Goal: Task Accomplishment & Management: Manage account settings

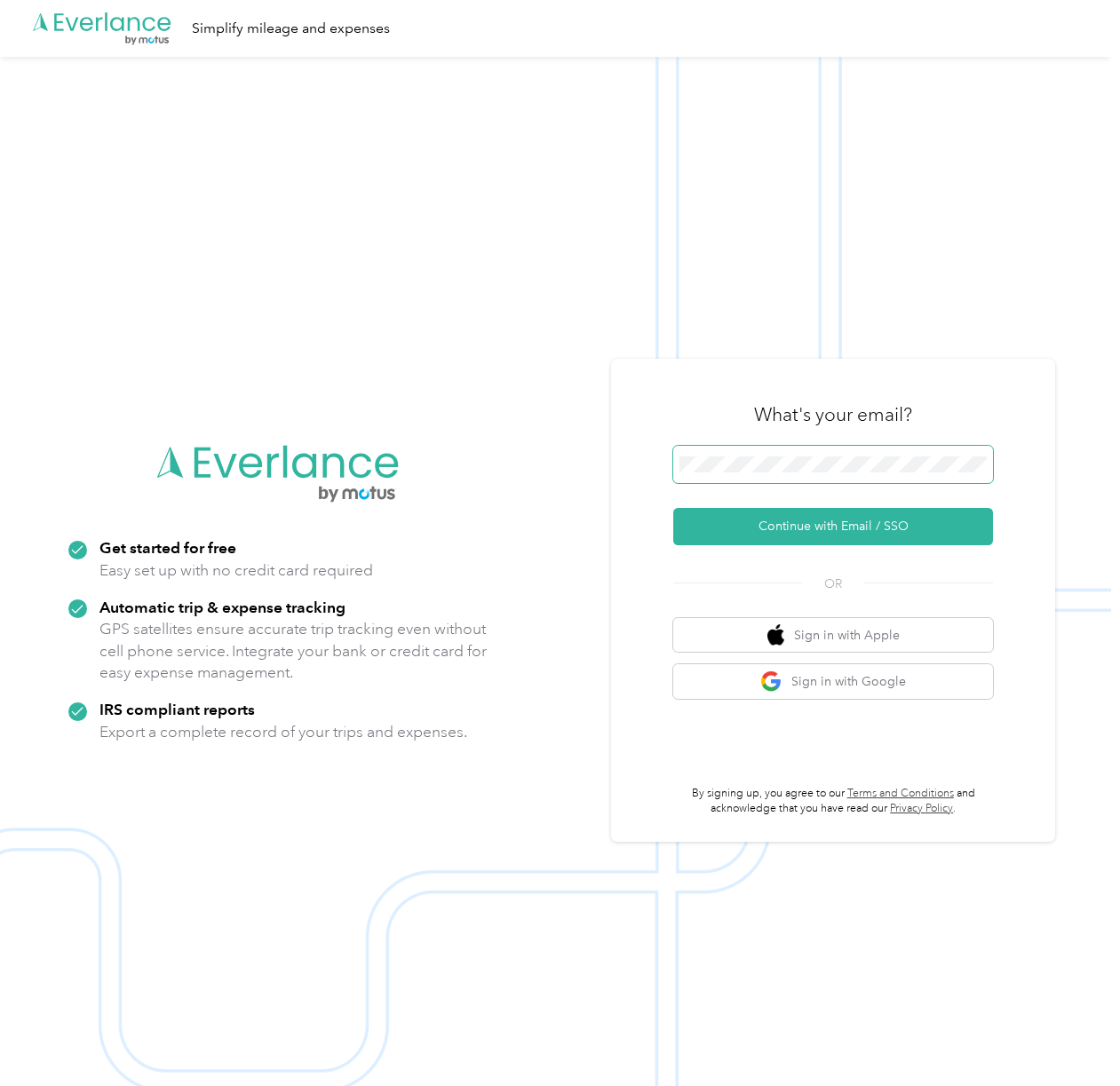
click at [799, 481] on span at bounding box center [833, 465] width 320 height 38
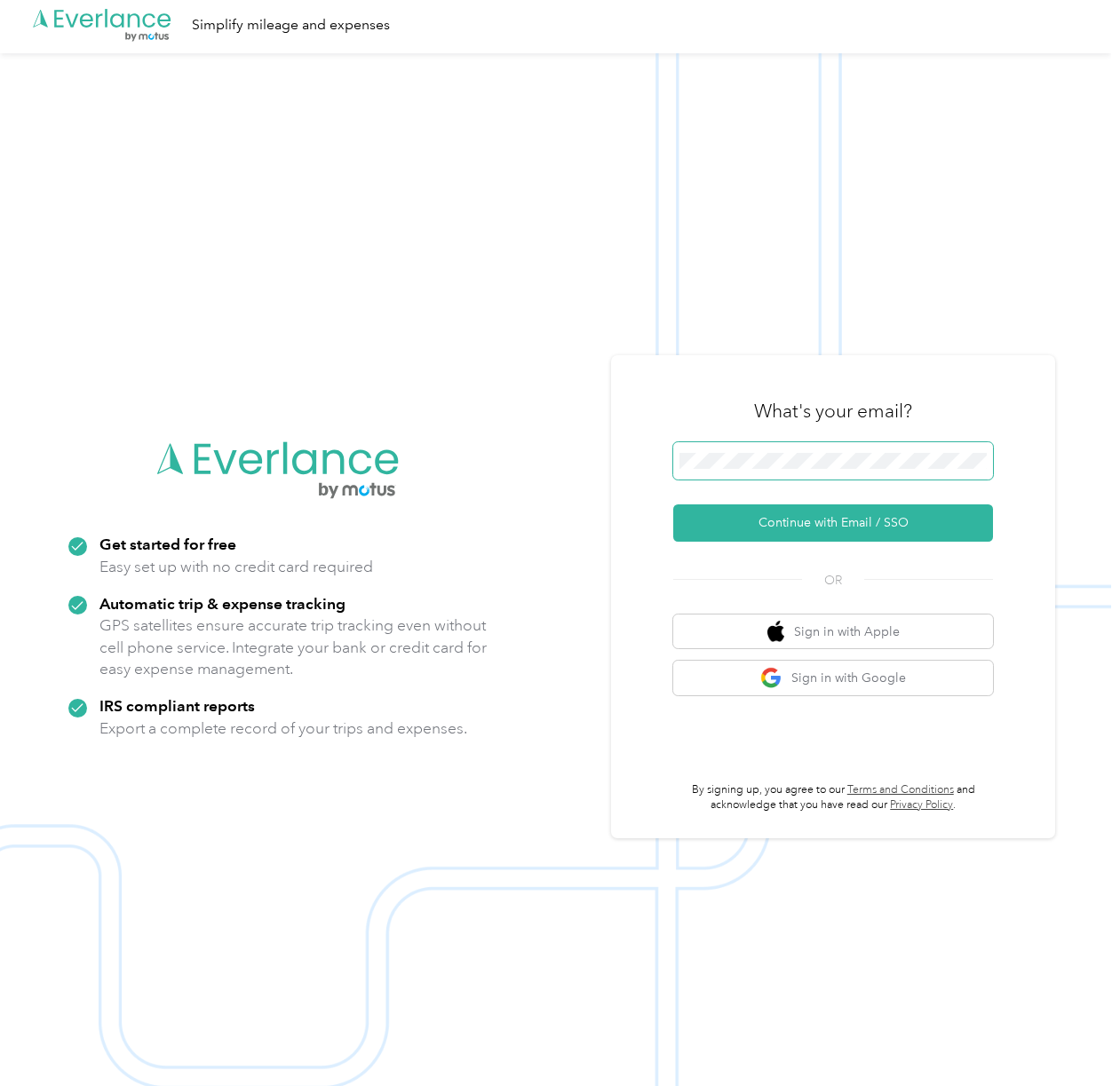
click at [799, 470] on span at bounding box center [833, 462] width 320 height 38
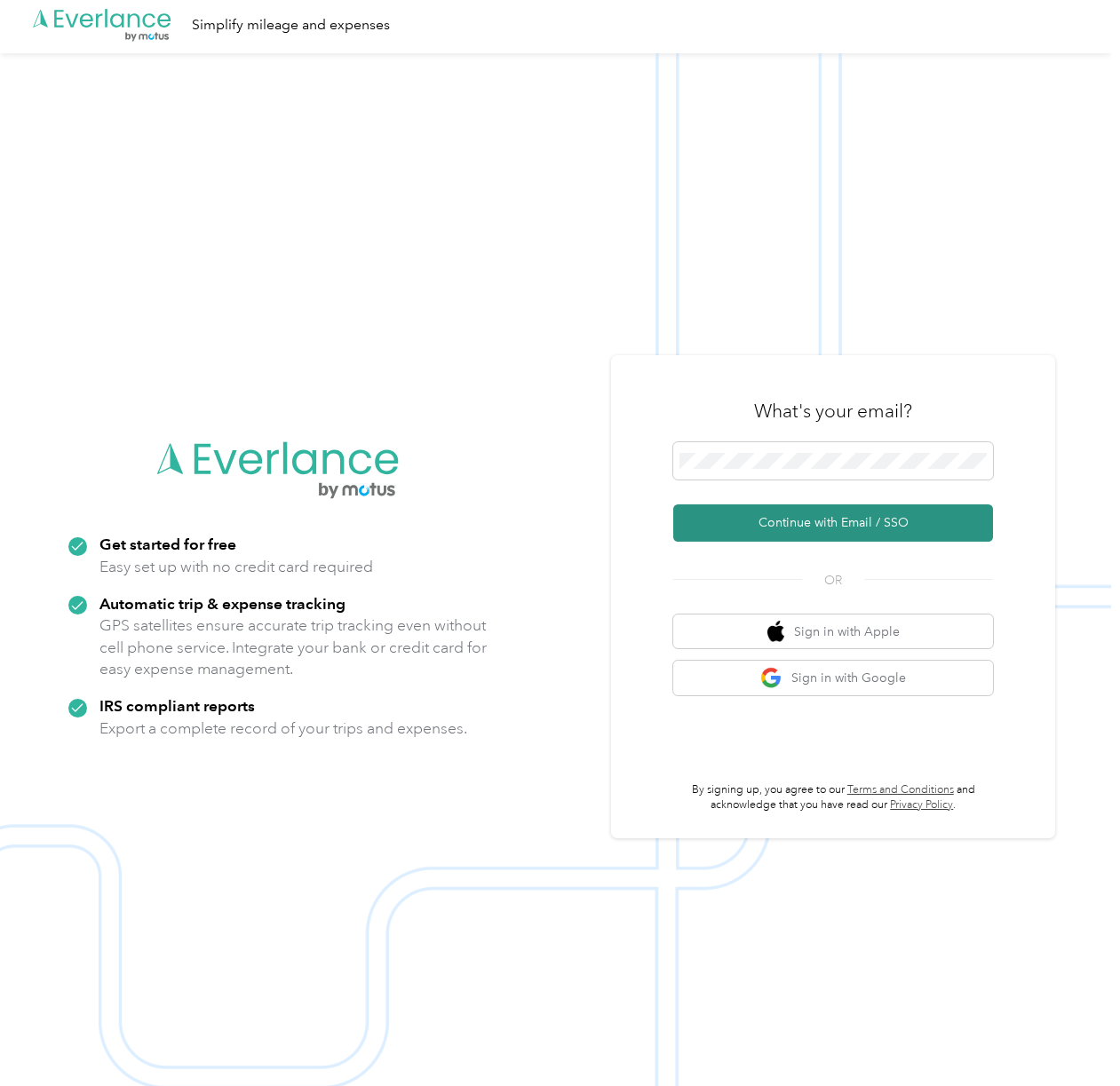
click at [808, 520] on button "Continue with Email / SSO" at bounding box center [833, 523] width 320 height 38
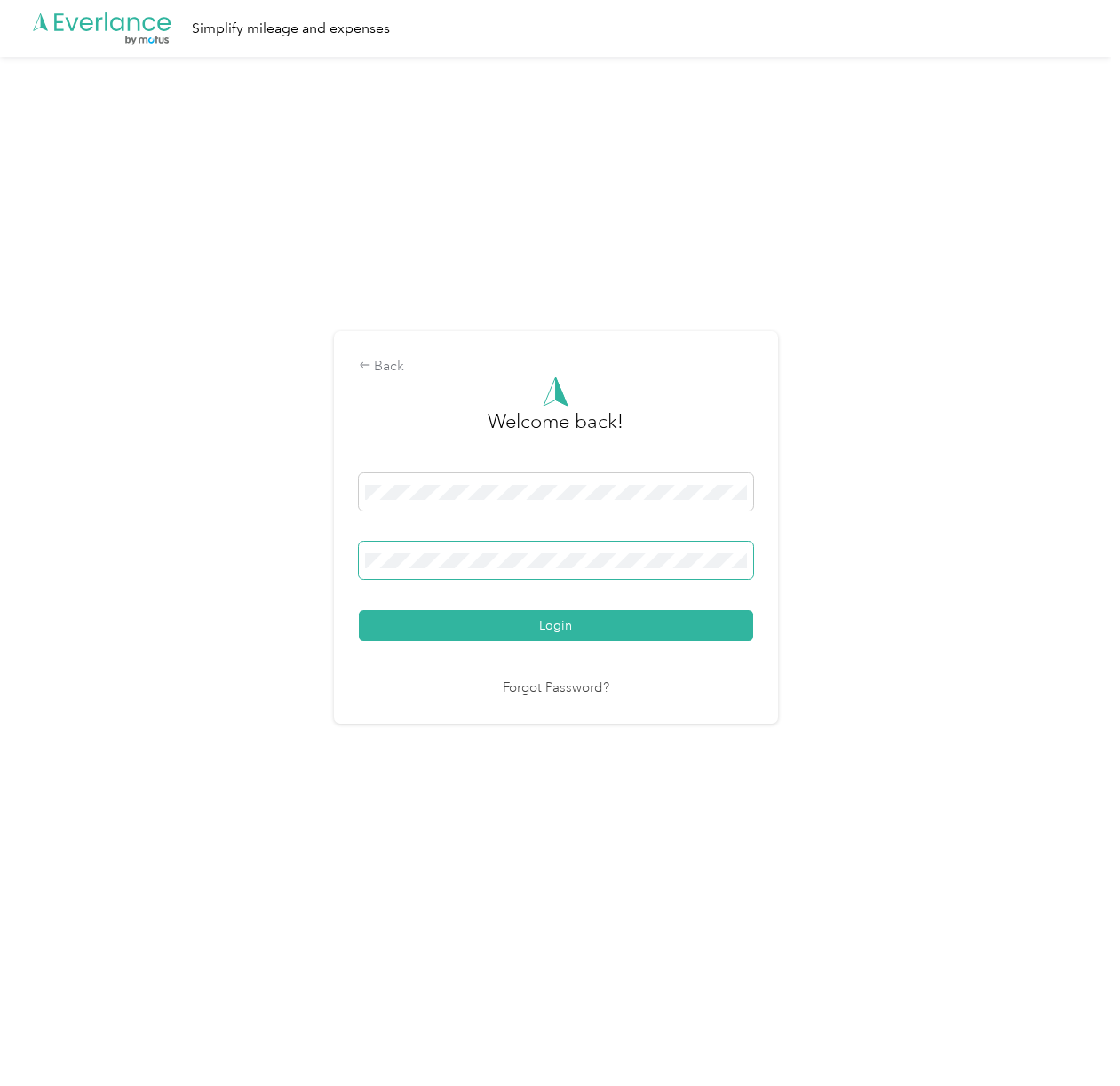
click at [597, 570] on span at bounding box center [555, 561] width 394 height 38
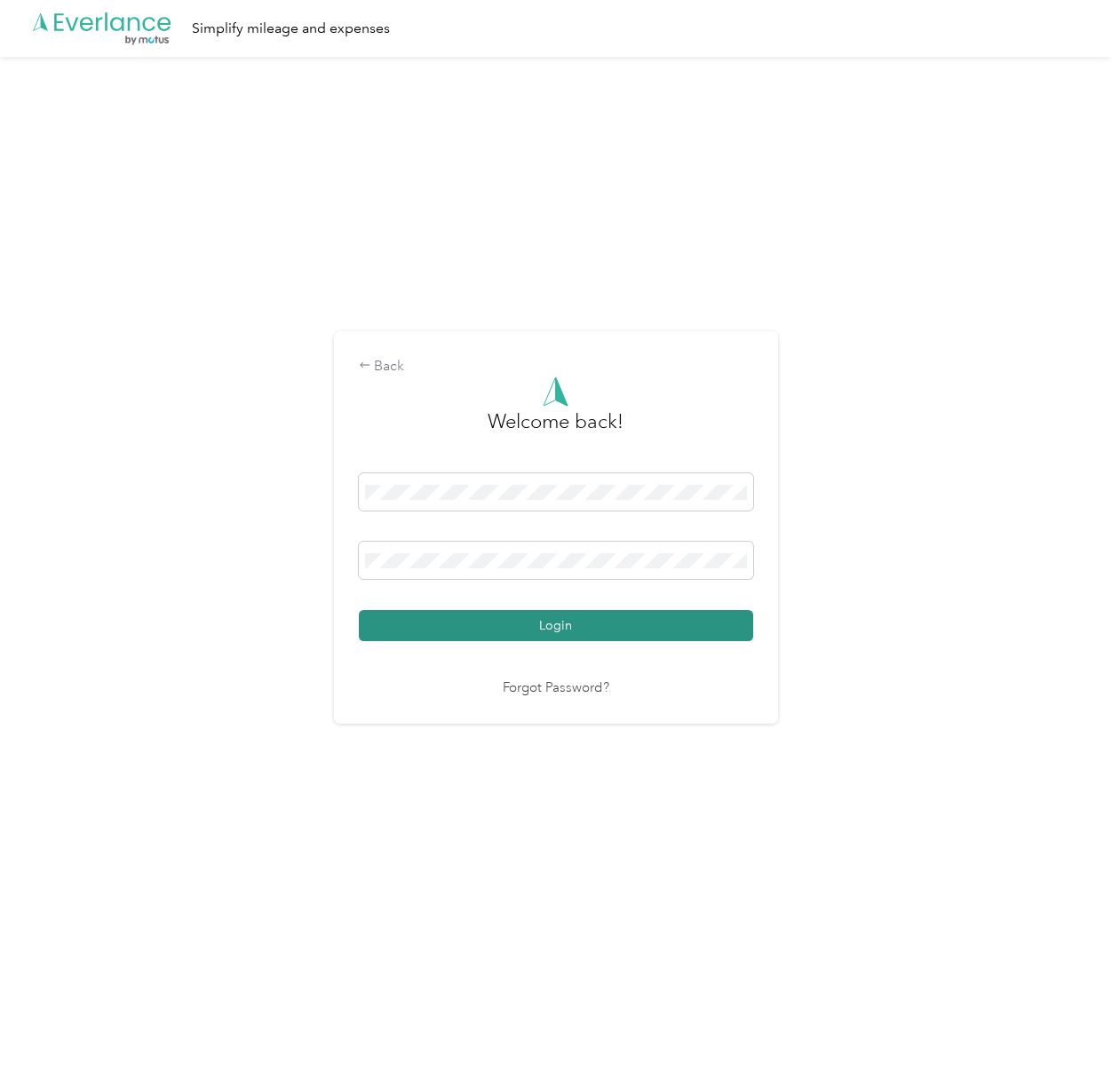
drag, startPoint x: 595, startPoint y: 607, endPoint x: 595, endPoint y: 616, distance: 9.0
click at [595, 610] on div "Login" at bounding box center [555, 557] width 394 height 168
click at [595, 620] on button "Login" at bounding box center [555, 625] width 394 height 31
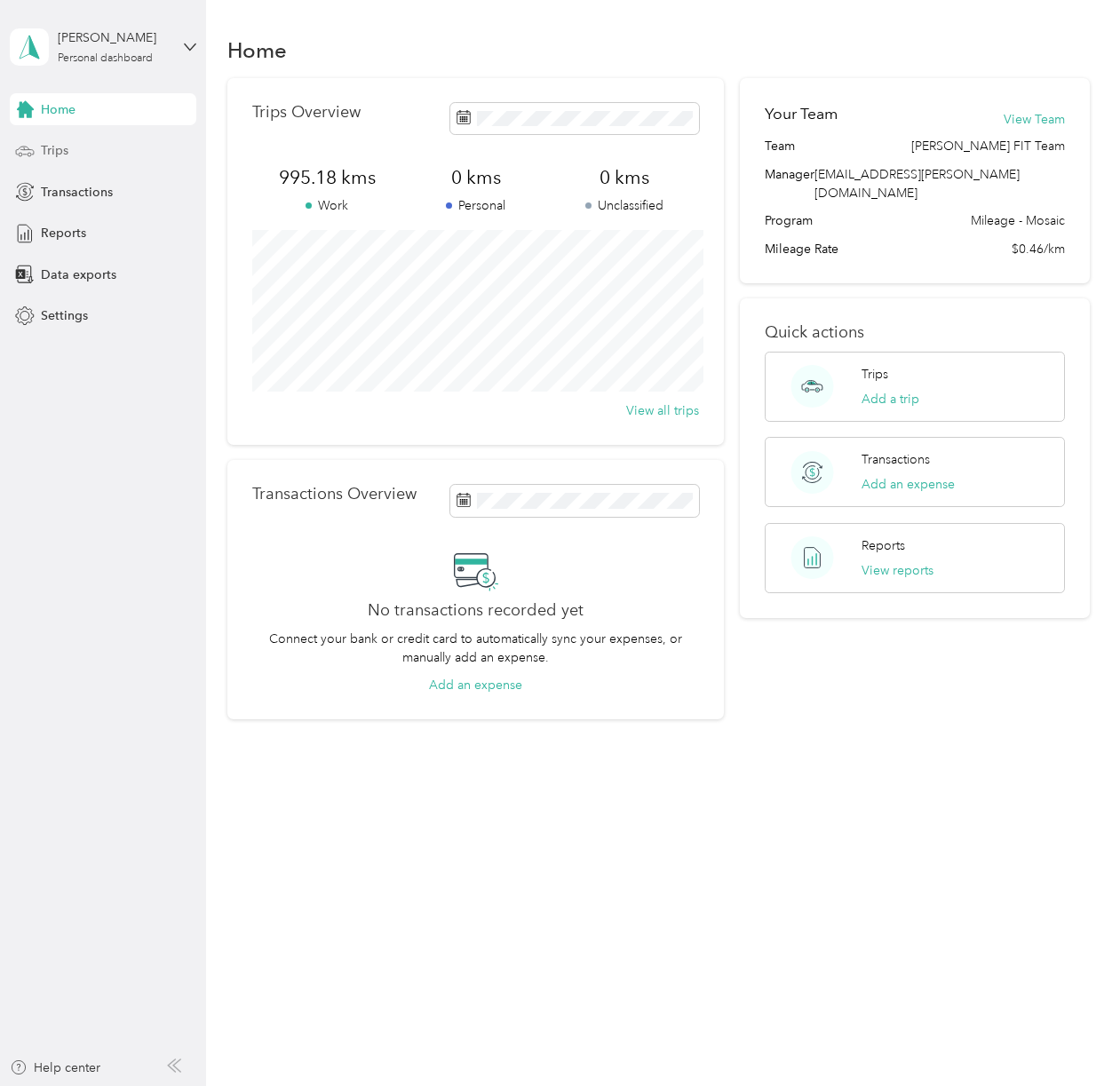
click at [143, 157] on div "Trips" at bounding box center [103, 151] width 187 height 32
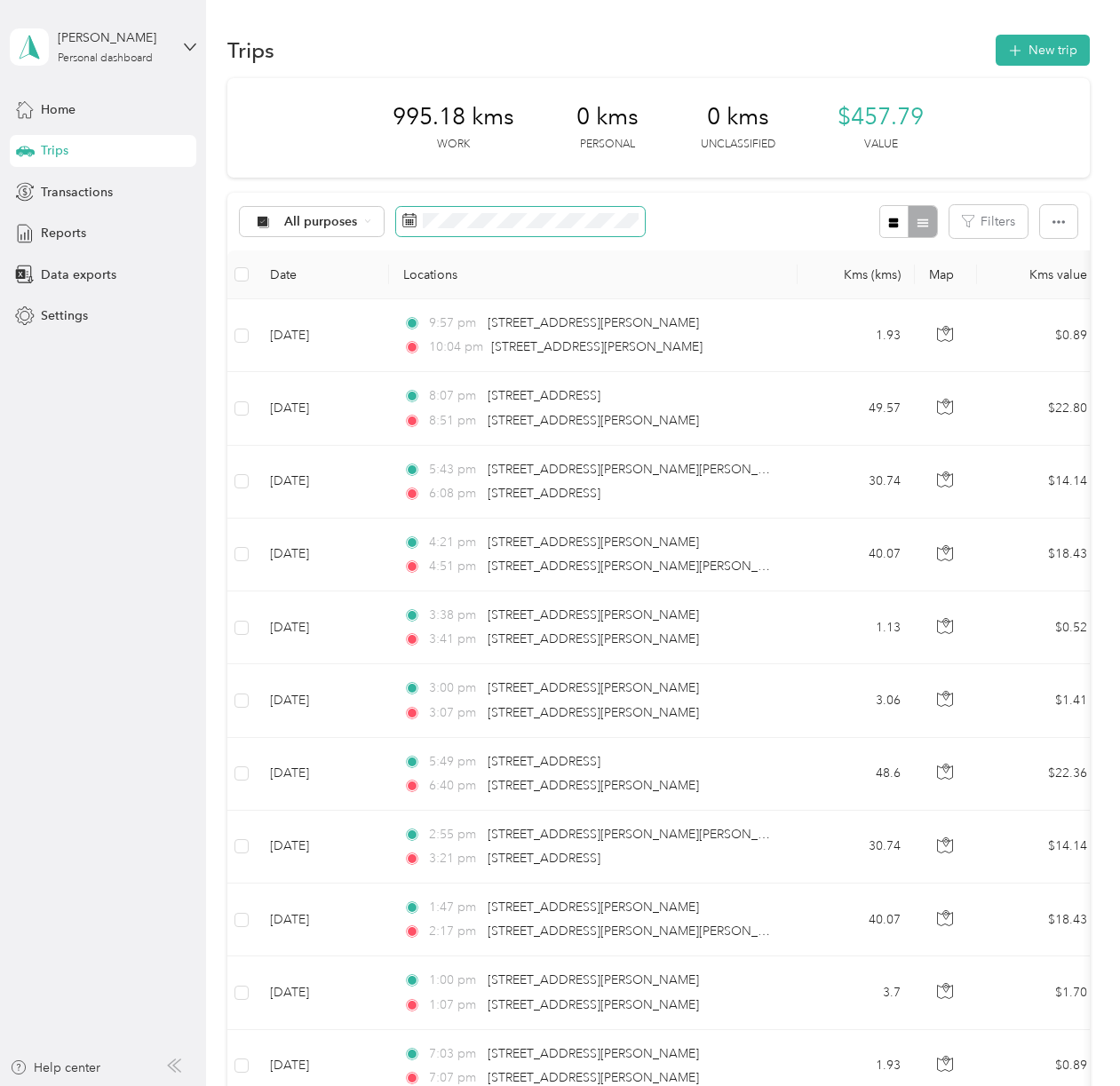
click at [547, 229] on span at bounding box center [520, 221] width 249 height 30
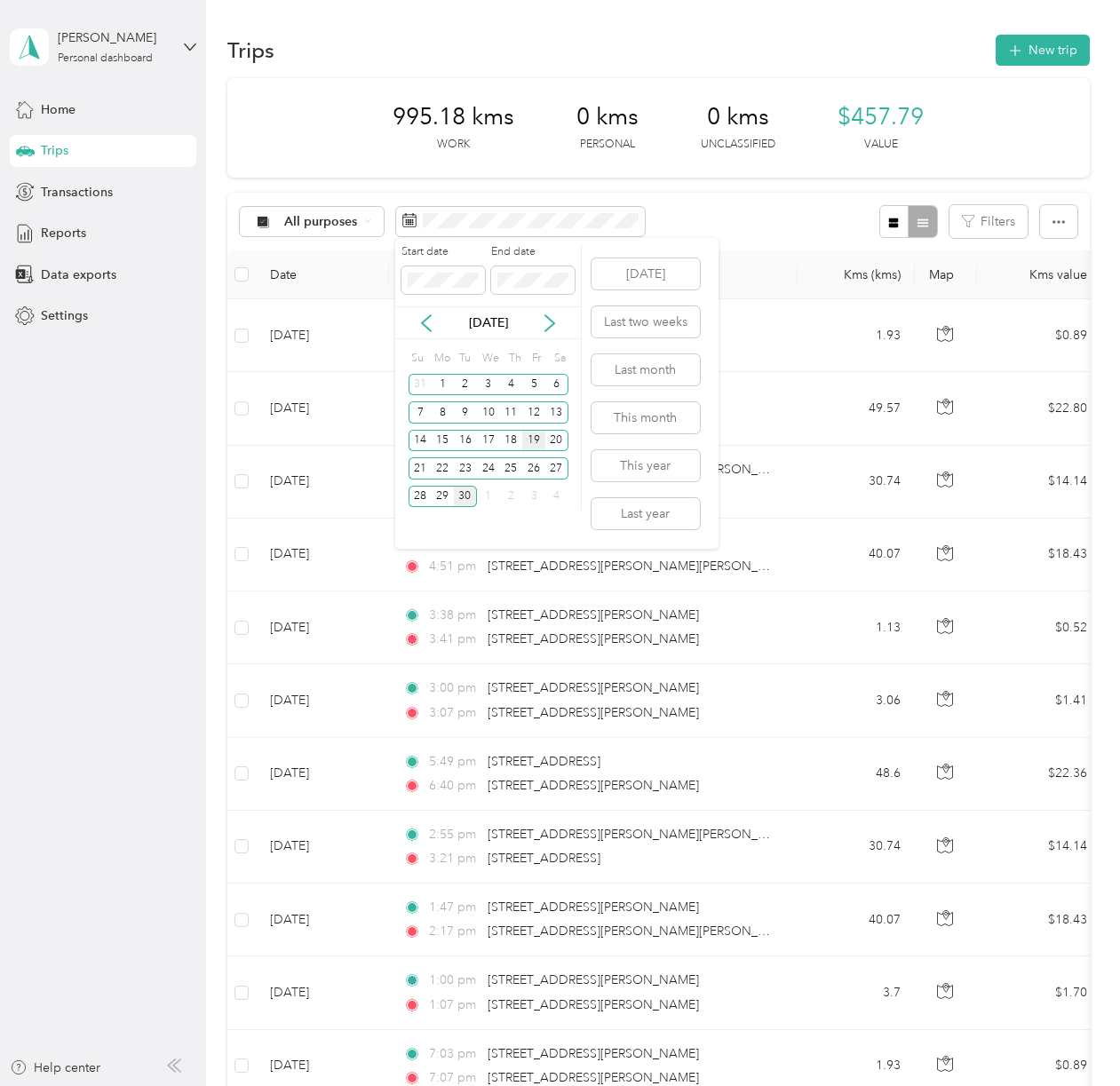
click at [535, 448] on div "19" at bounding box center [533, 441] width 23 height 22
click at [443, 469] on div "22" at bounding box center [442, 469] width 23 height 22
